Goal: Information Seeking & Learning: Learn about a topic

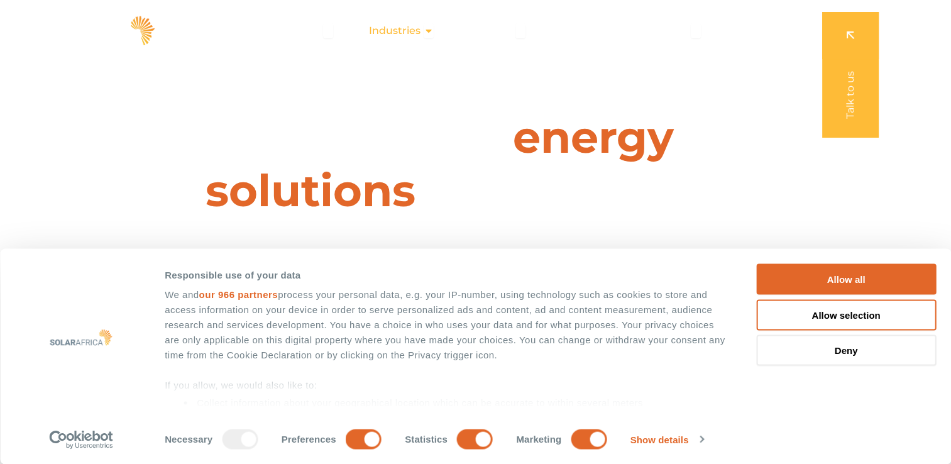
click at [433, 30] on icon "Menu" at bounding box center [429, 31] width 10 height 10
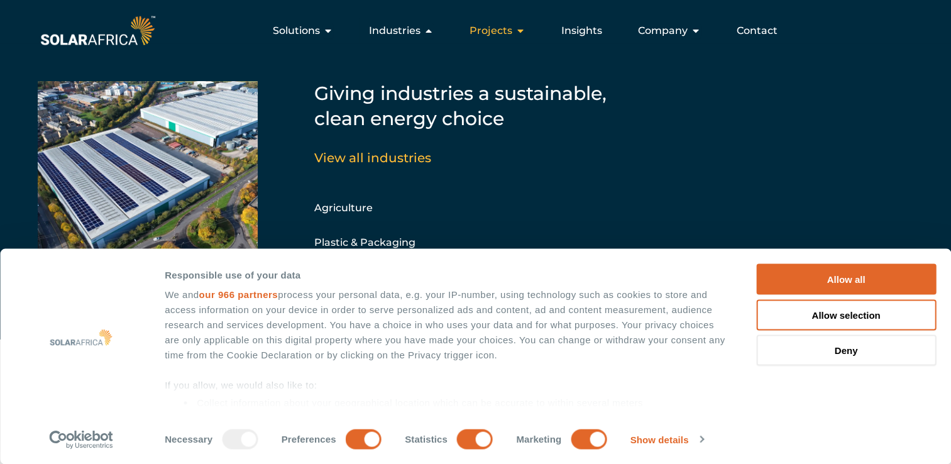
click at [523, 26] on icon "Menu" at bounding box center [521, 31] width 10 height 10
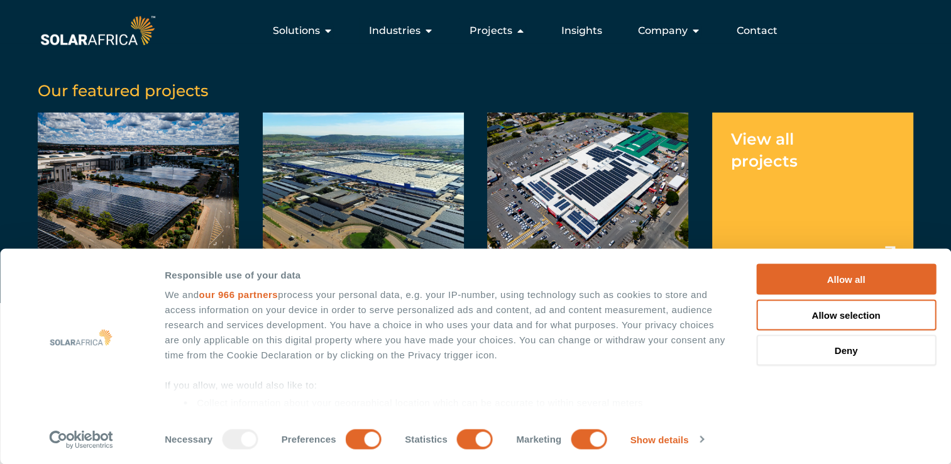
scroll to position [63, 0]
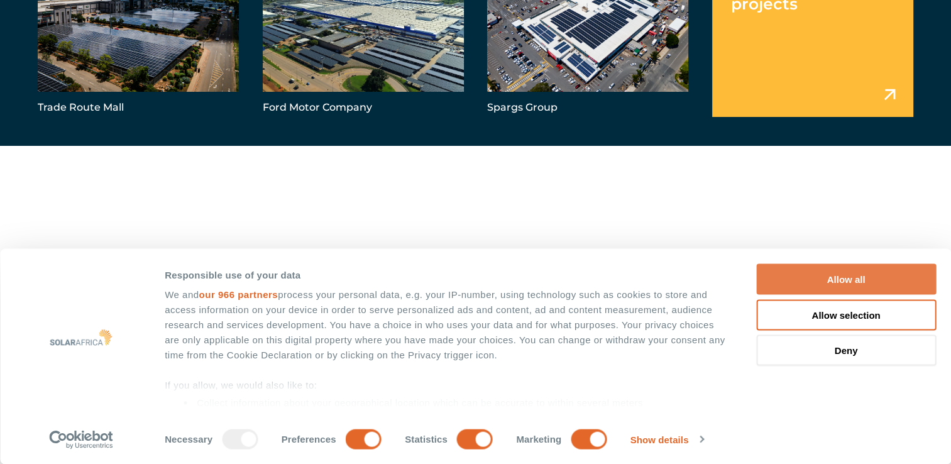
click at [822, 272] on button "Allow all" at bounding box center [847, 279] width 180 height 31
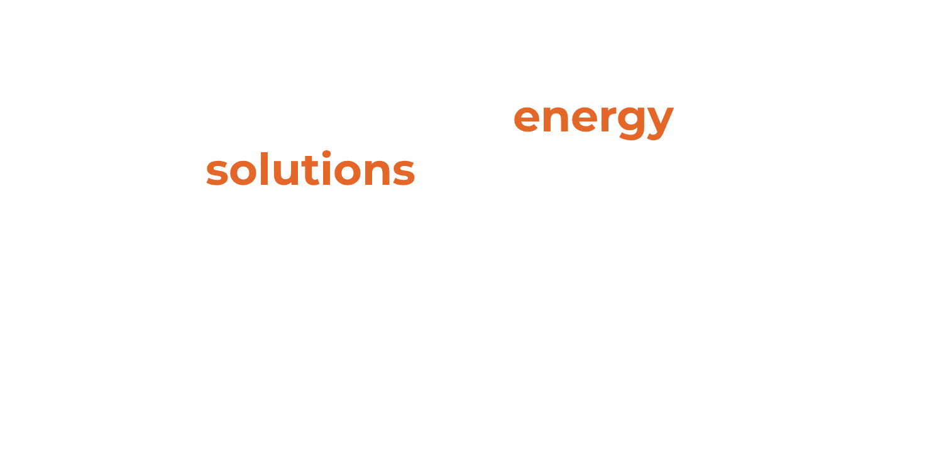
scroll to position [0, 0]
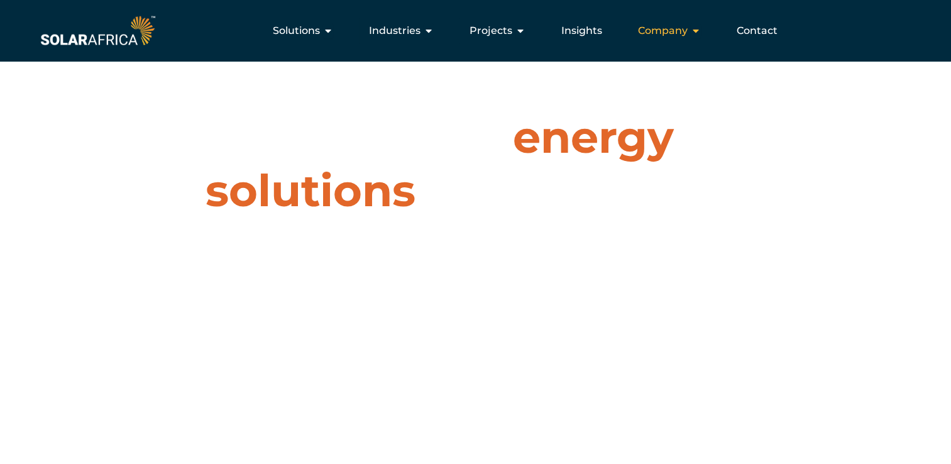
click at [699, 27] on icon "Menu" at bounding box center [696, 31] width 10 height 10
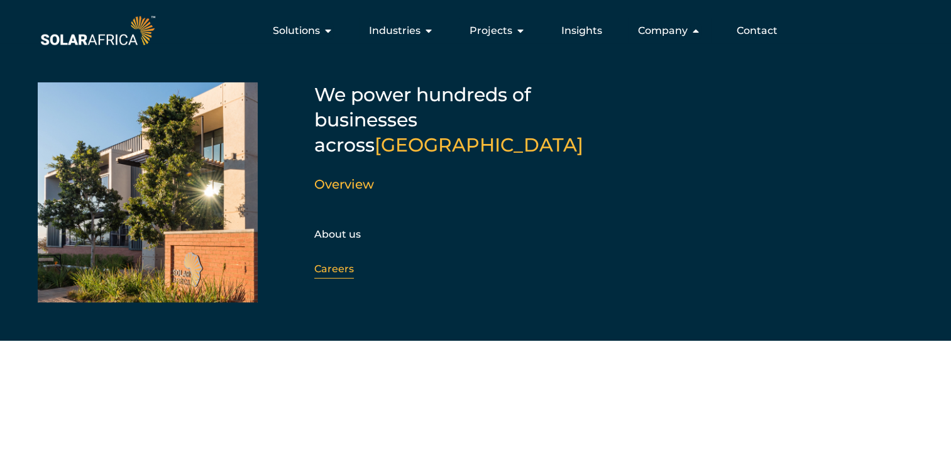
click at [331, 263] on link "Careers" at bounding box center [334, 269] width 40 height 12
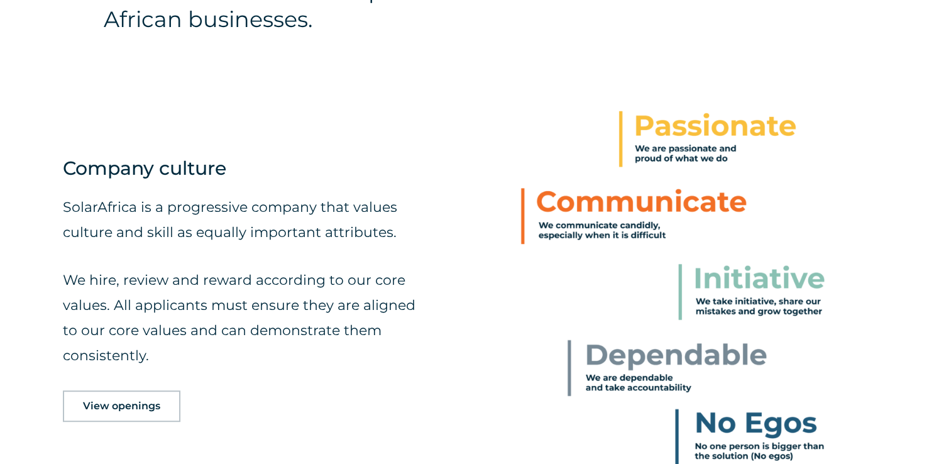
scroll to position [503, 0]
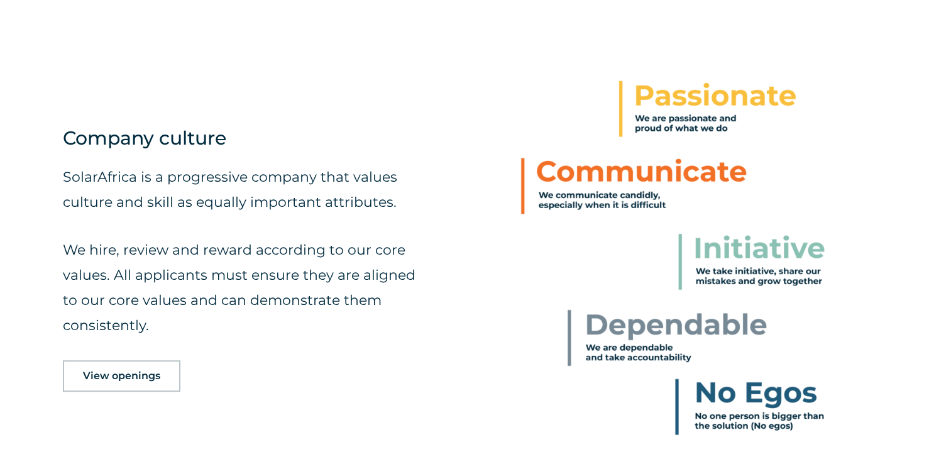
click at [96, 376] on span "View openings" at bounding box center [121, 376] width 77 height 10
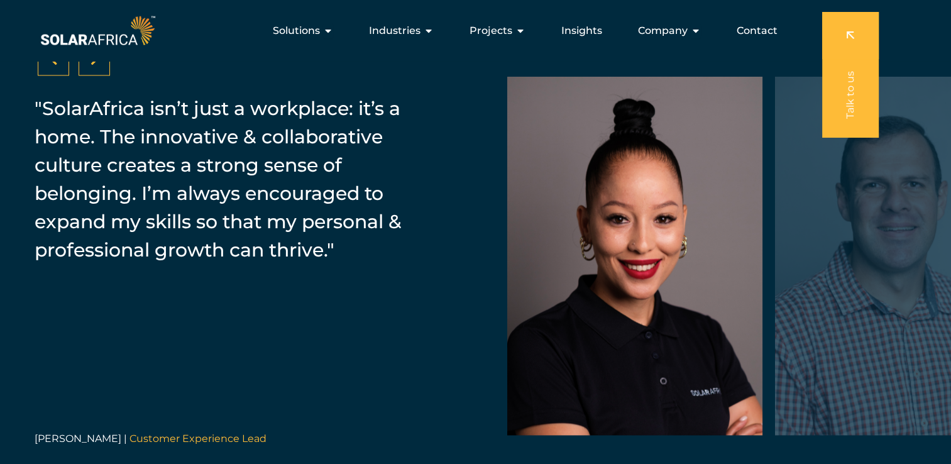
scroll to position [1879, 0]
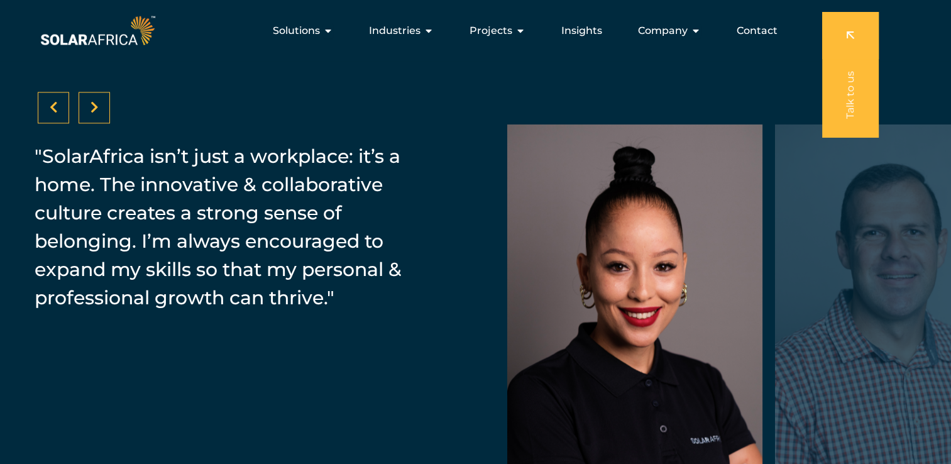
click at [91, 111] on icon at bounding box center [95, 107] width 8 height 13
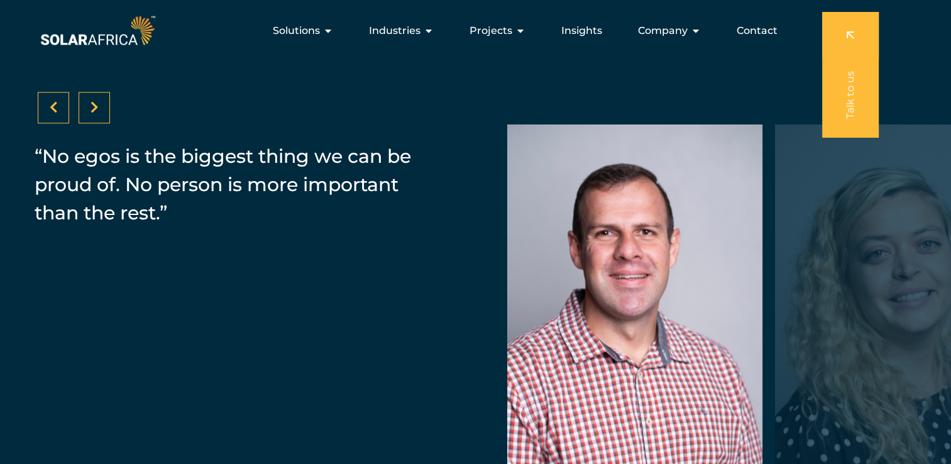
click at [92, 109] on icon at bounding box center [95, 107] width 8 height 13
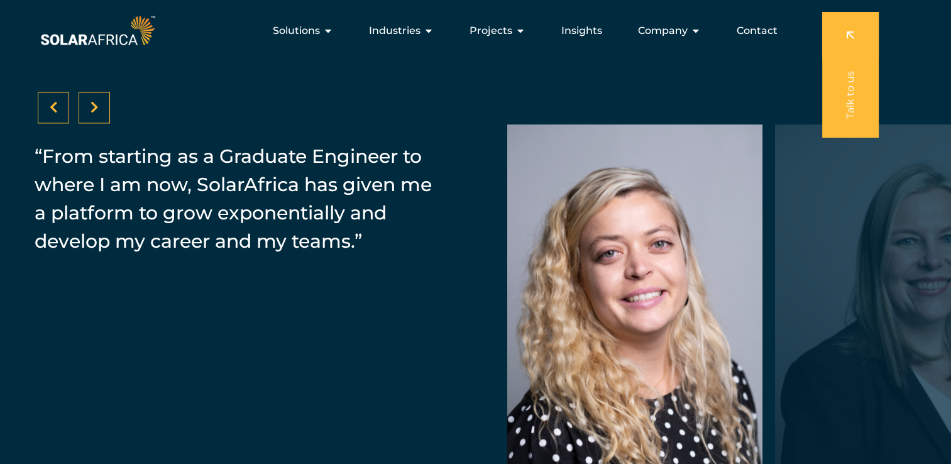
click at [92, 109] on icon at bounding box center [95, 107] width 8 height 13
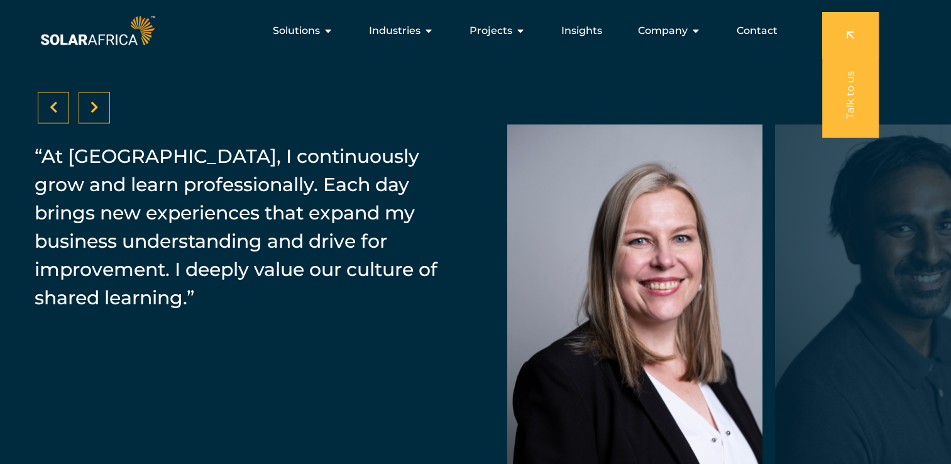
click at [92, 109] on icon at bounding box center [95, 107] width 8 height 13
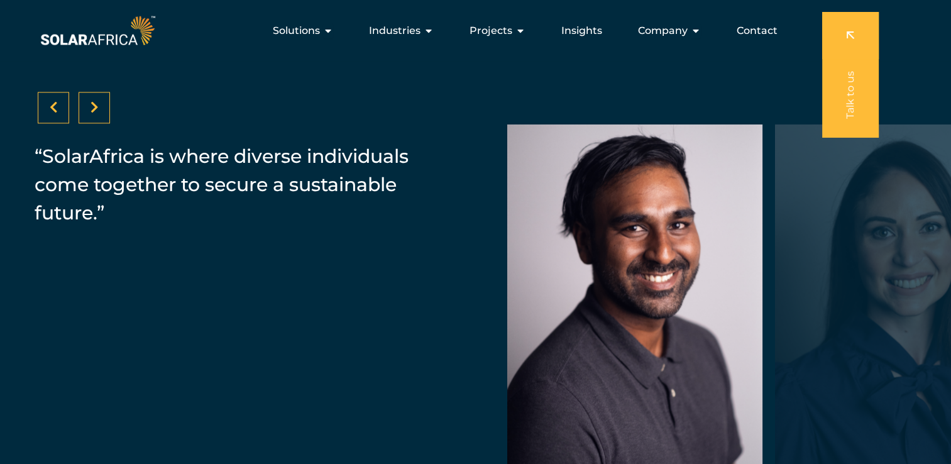
click at [92, 109] on icon at bounding box center [95, 107] width 8 height 13
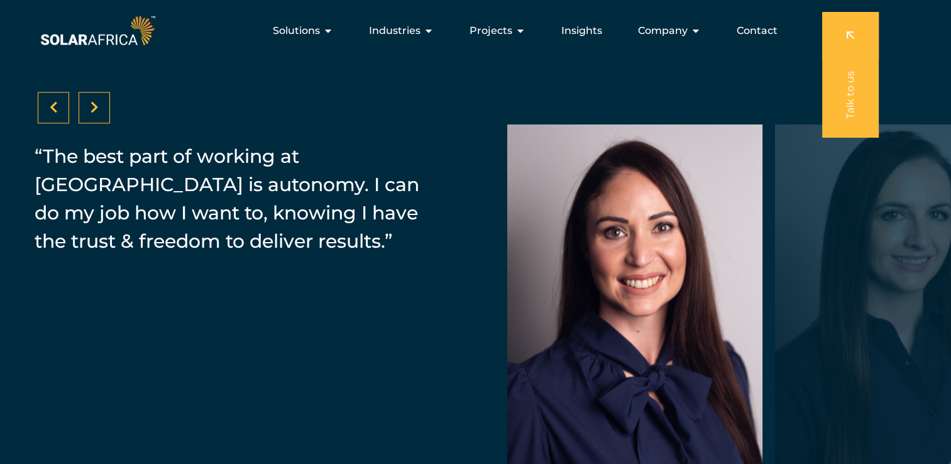
click at [92, 109] on icon at bounding box center [95, 107] width 8 height 13
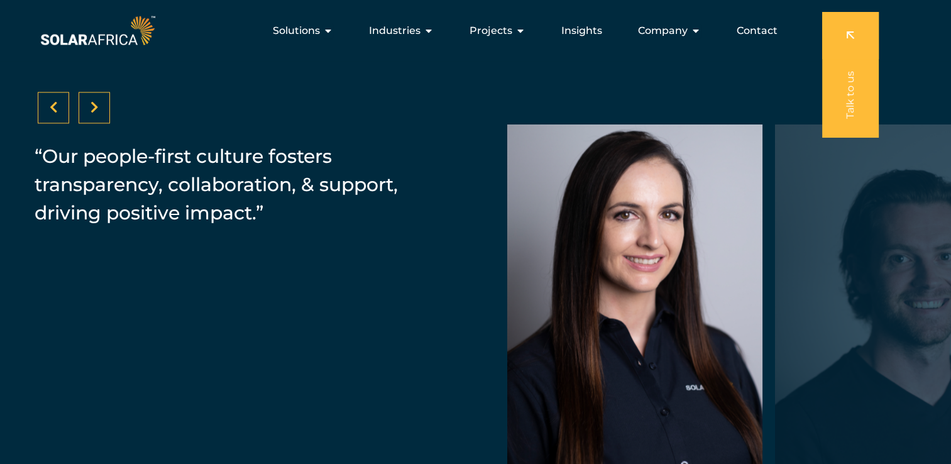
click at [92, 109] on icon at bounding box center [95, 107] width 8 height 13
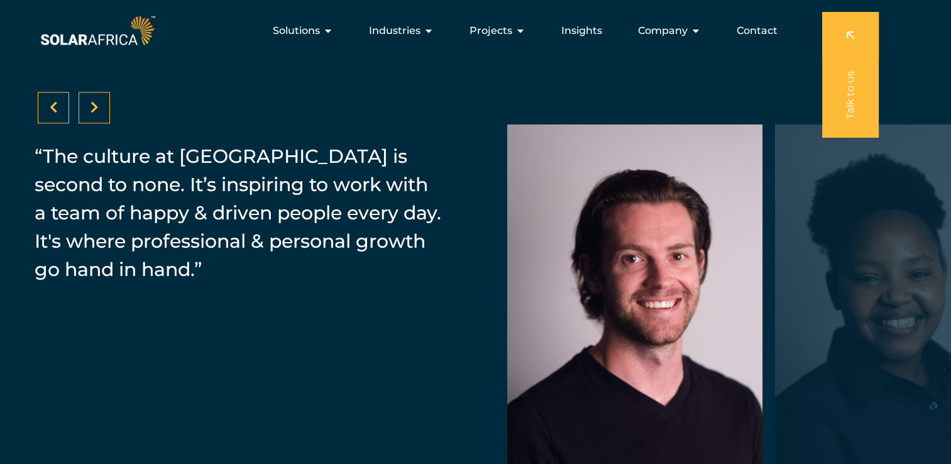
click at [92, 109] on icon at bounding box center [95, 107] width 8 height 13
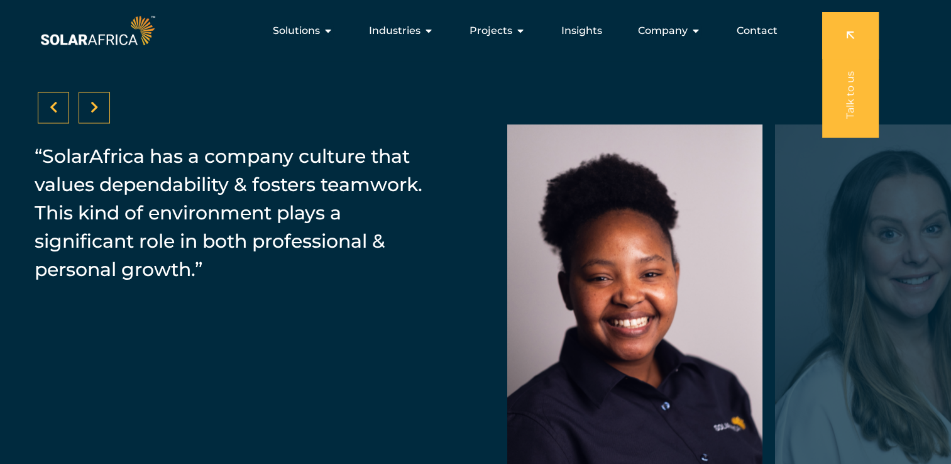
click at [92, 109] on icon at bounding box center [95, 107] width 8 height 13
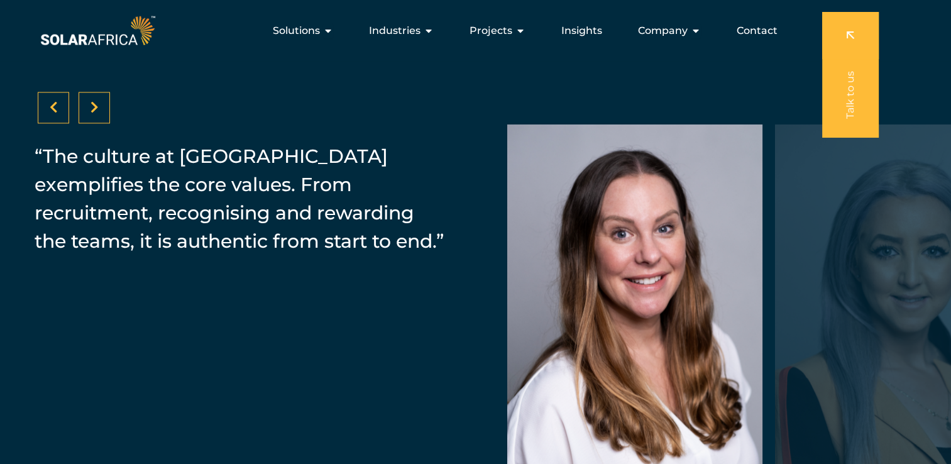
click at [92, 109] on icon at bounding box center [95, 107] width 8 height 13
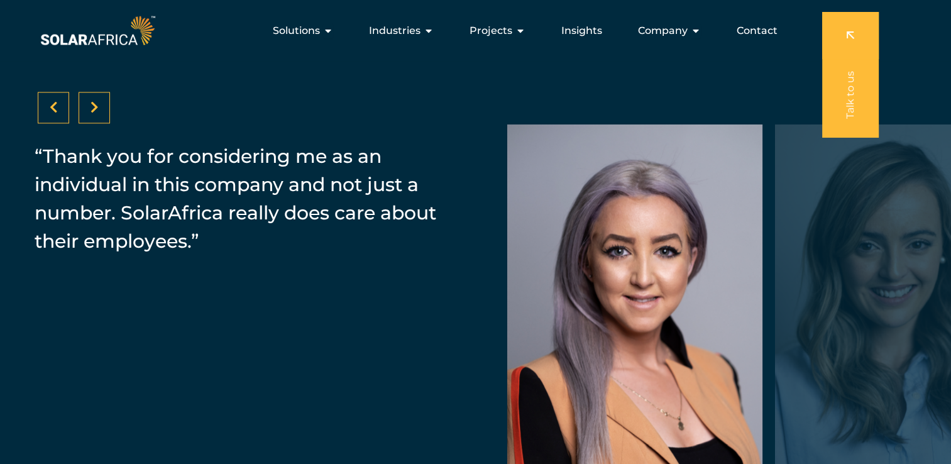
click at [92, 109] on icon at bounding box center [95, 107] width 8 height 13
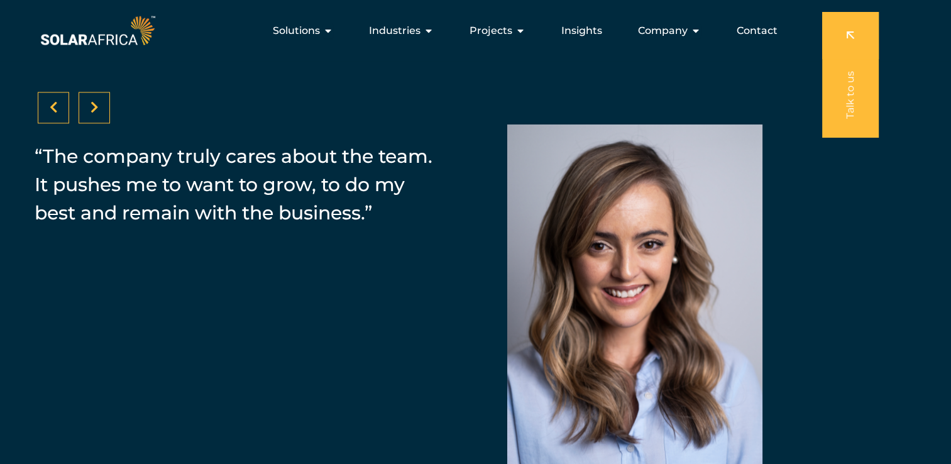
click at [92, 109] on icon at bounding box center [95, 107] width 8 height 13
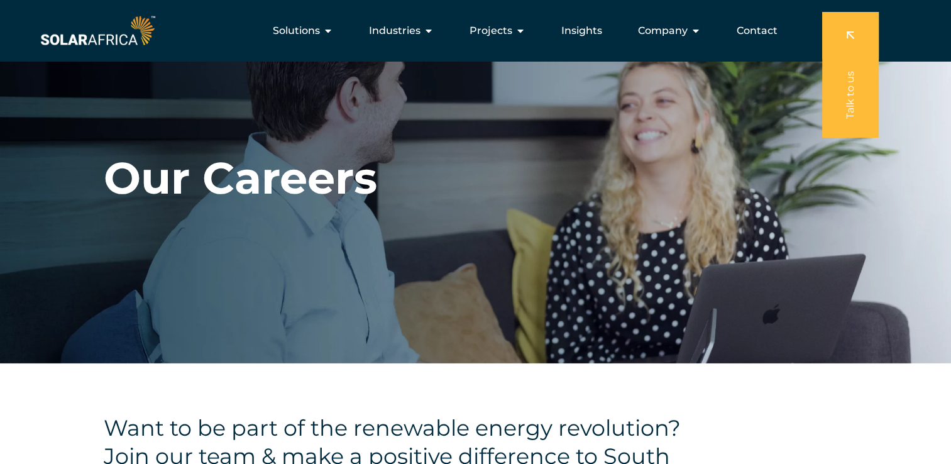
scroll to position [0, 0]
